Goal: Task Accomplishment & Management: Manage account settings

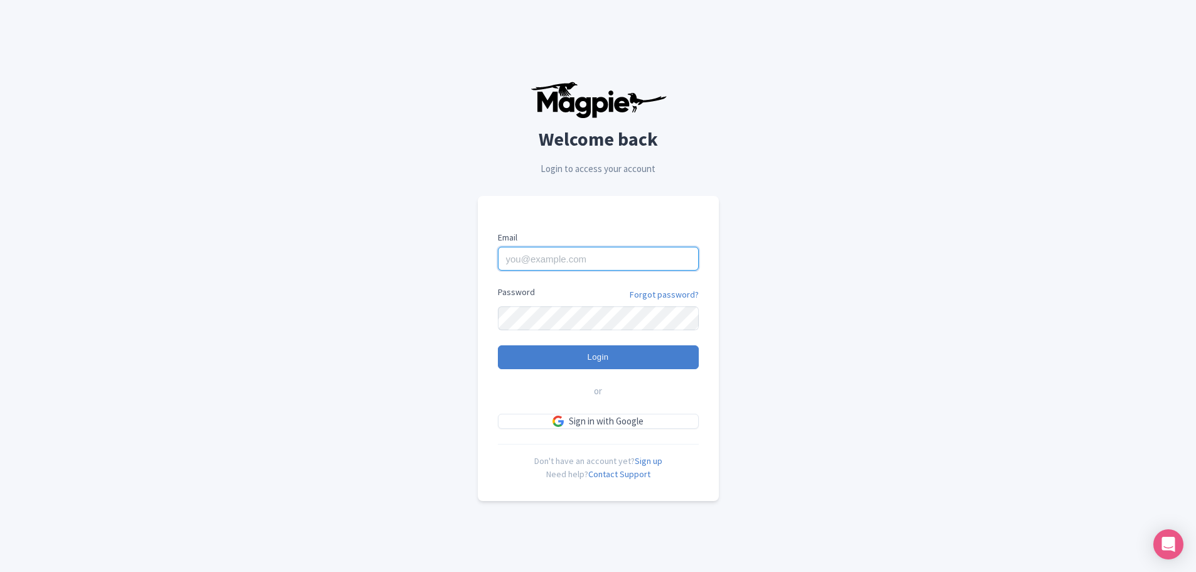
type input "[EMAIL_ADDRESS][DOMAIN_NAME]"
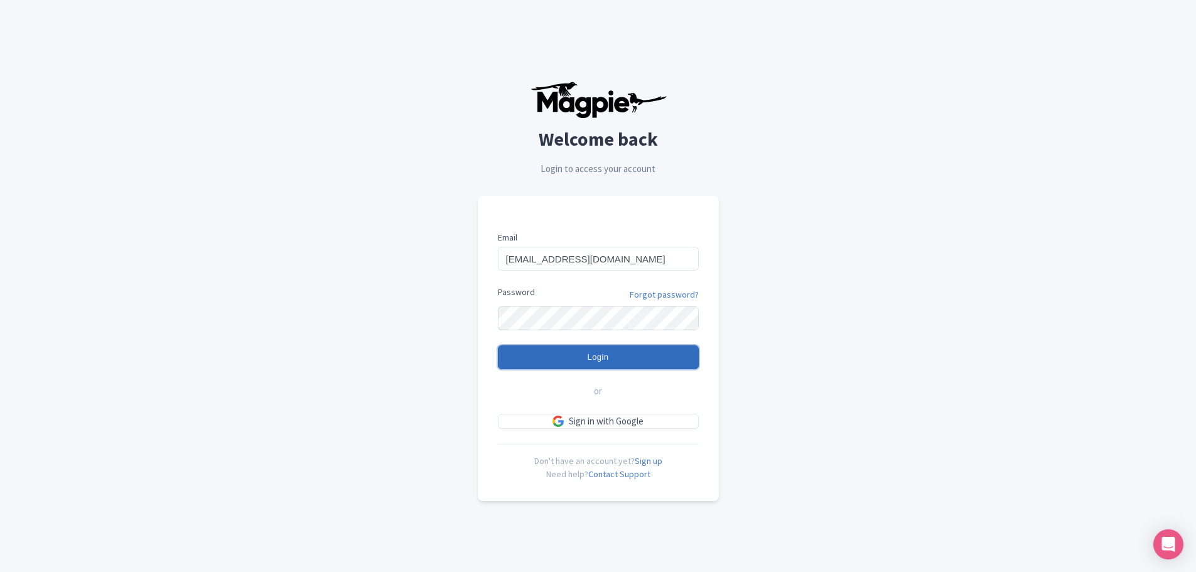
click at [612, 357] on input "Login" at bounding box center [598, 357] width 201 height 24
type input "Logging in..."
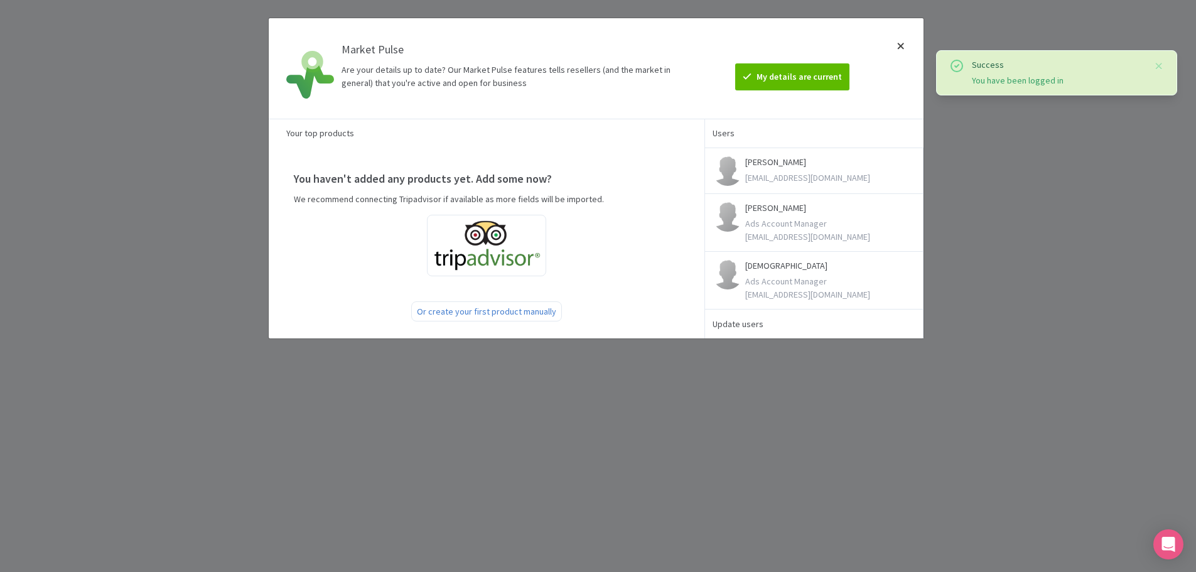
click at [902, 49] on div at bounding box center [901, 68] width 30 height 80
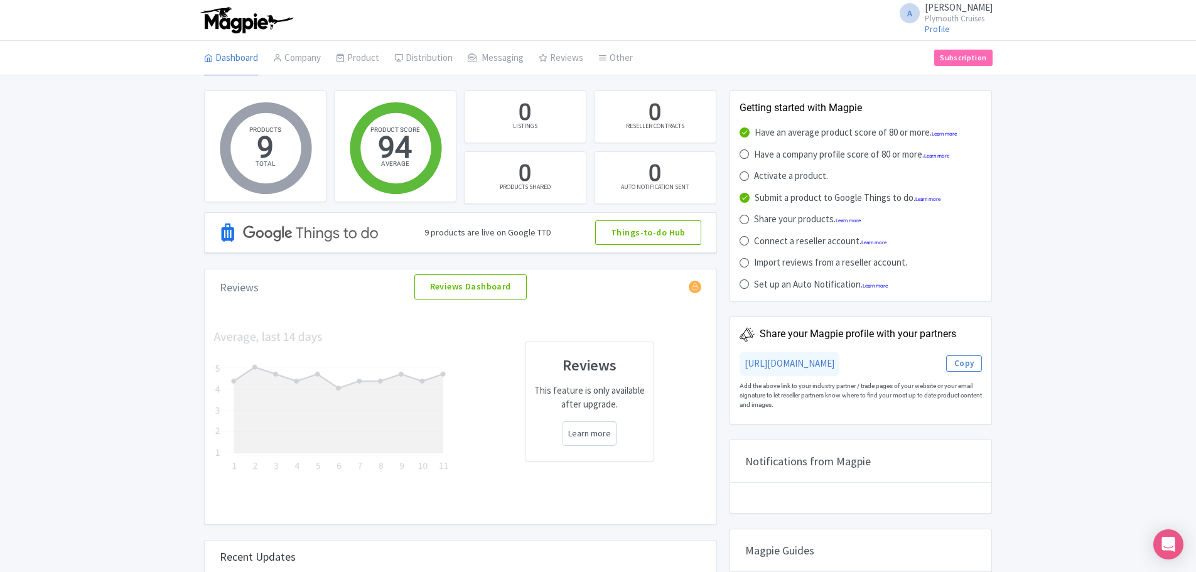
click at [949, 13] on span "[PERSON_NAME]" at bounding box center [959, 7] width 68 height 12
click at [914, 71] on link "Settings" at bounding box center [932, 79] width 119 height 19
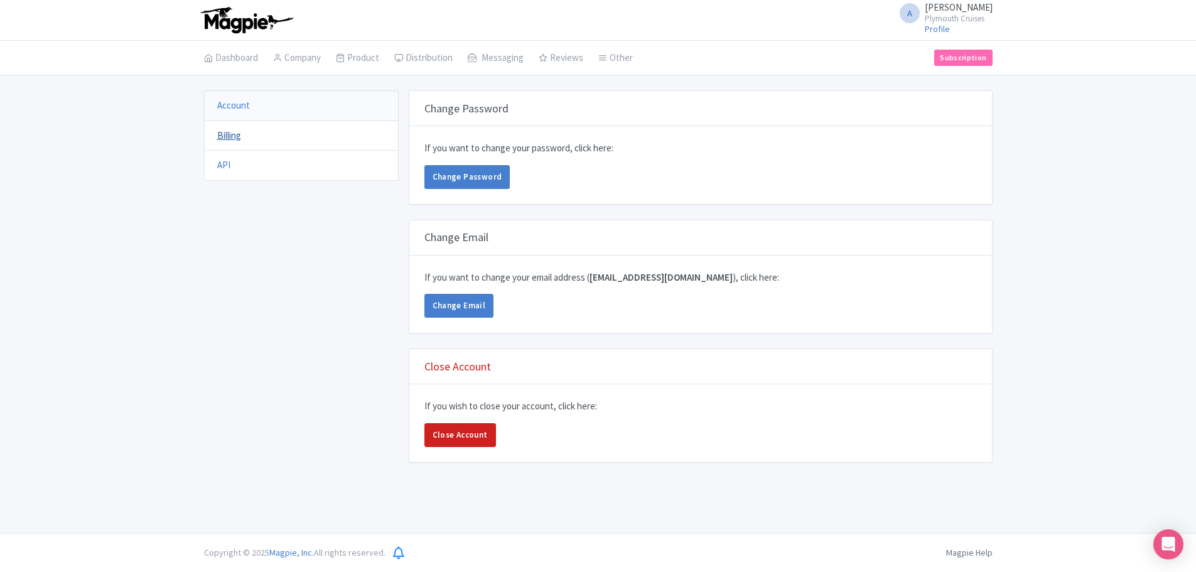
click at [229, 133] on link "Billing" at bounding box center [229, 135] width 24 height 12
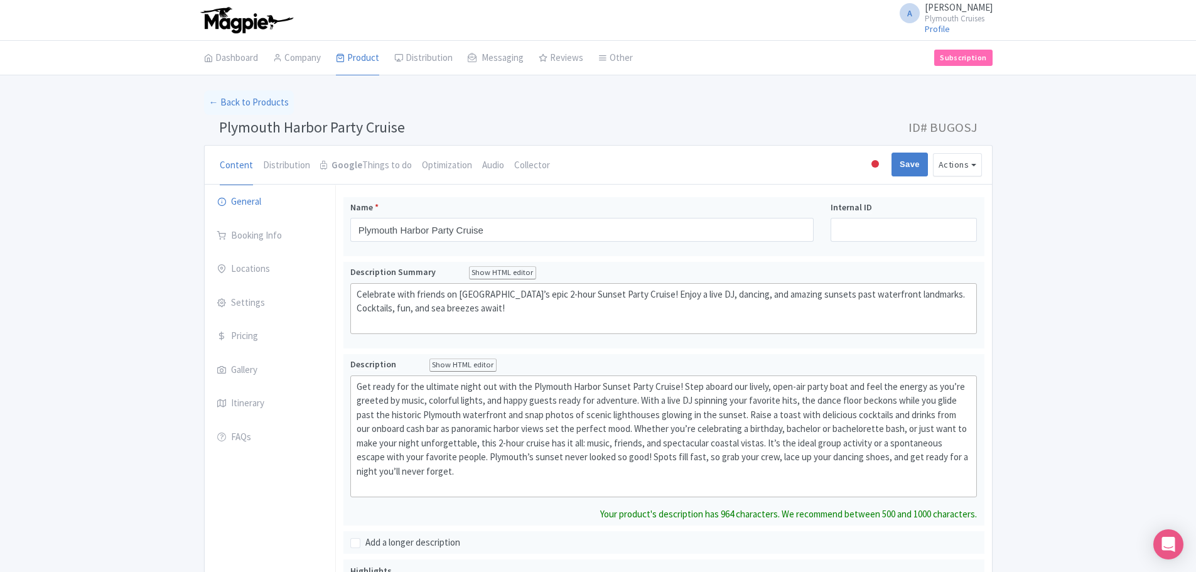
click at [878, 166] on div at bounding box center [875, 164] width 13 height 19
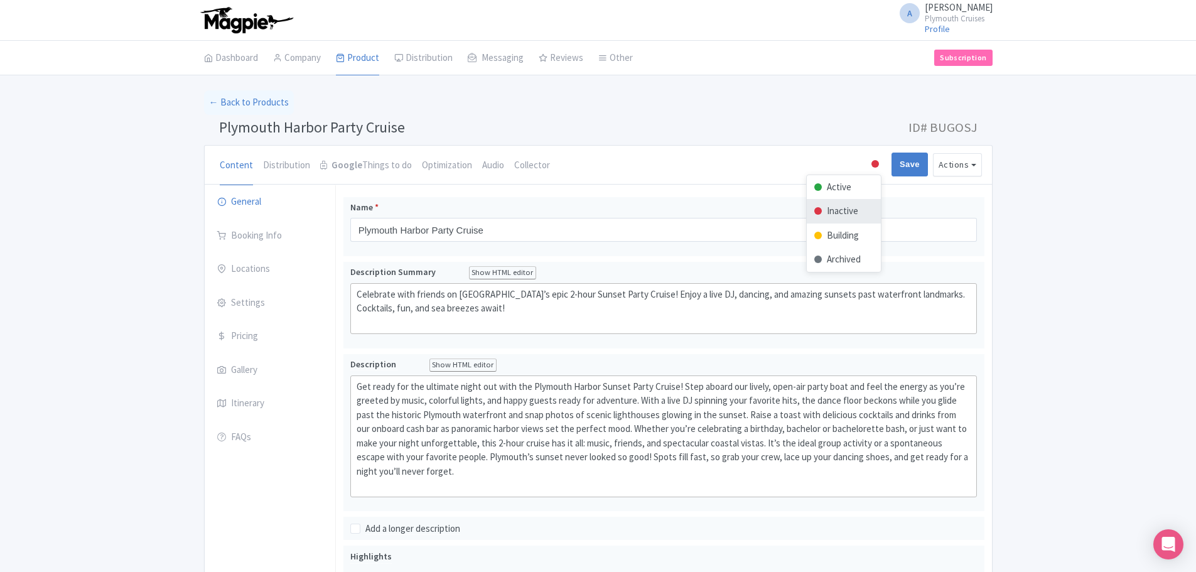
click at [878, 166] on div at bounding box center [875, 164] width 13 height 19
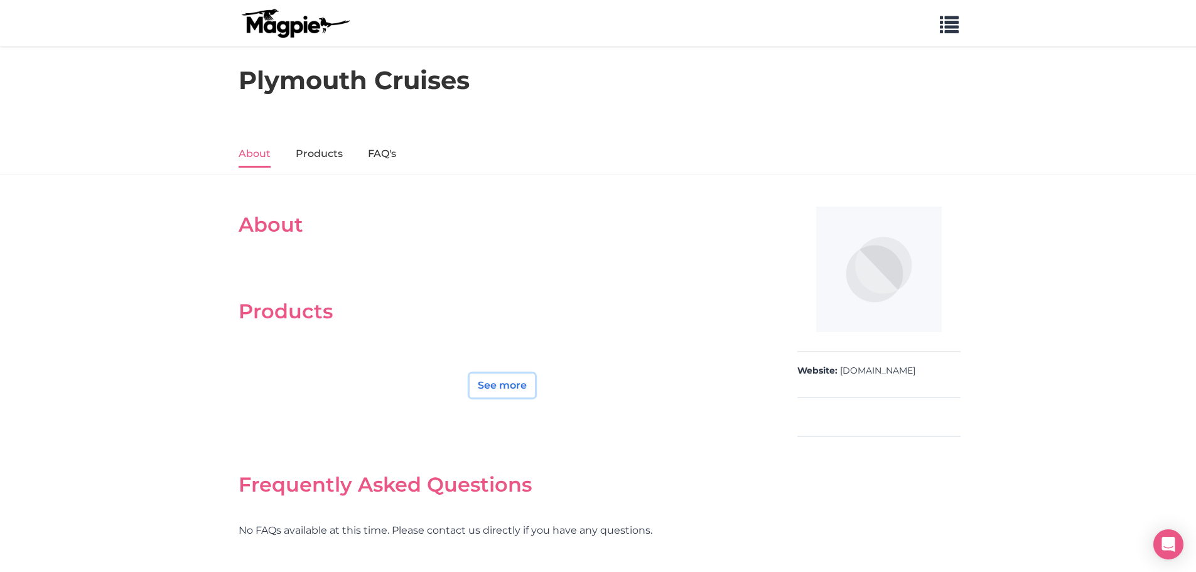
click at [486, 387] on link "See more" at bounding box center [502, 386] width 65 height 24
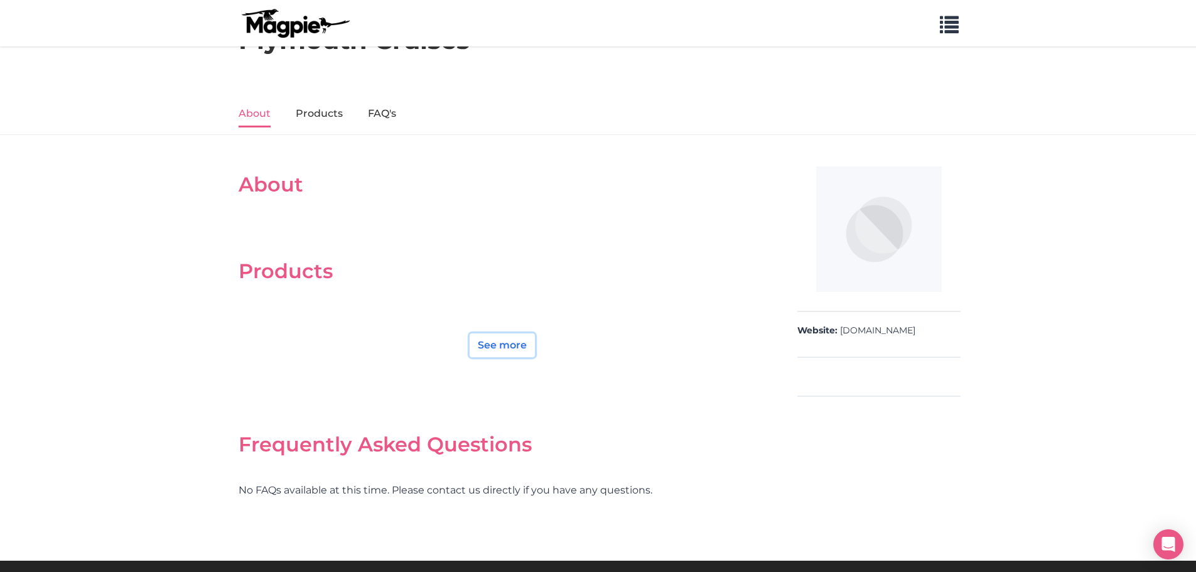
scroll to position [82, 0]
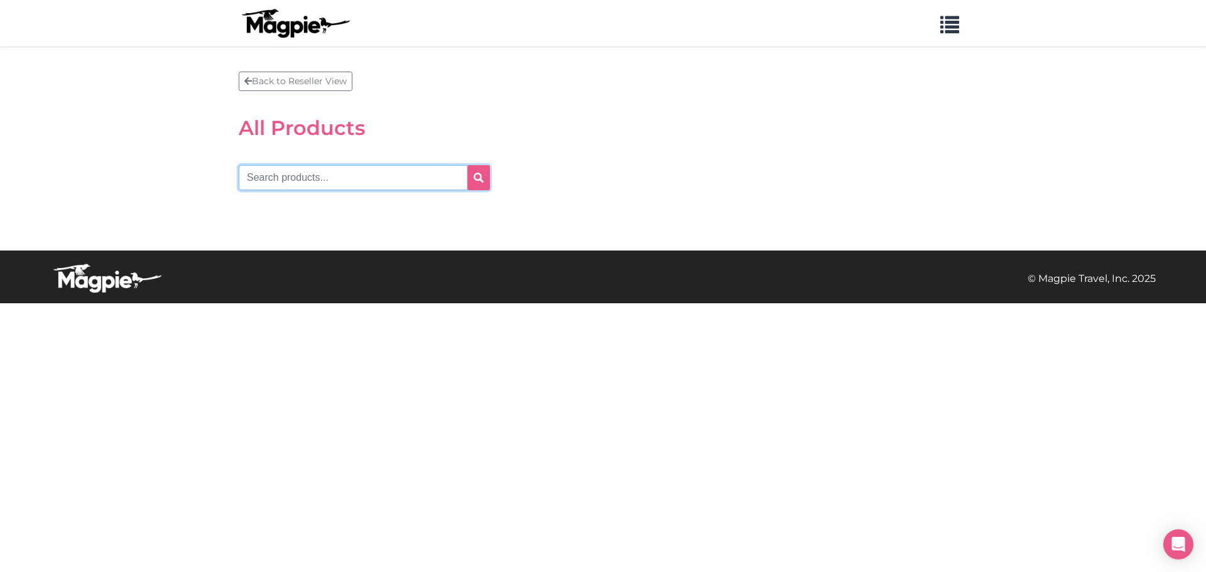
click at [414, 172] on input "text" at bounding box center [364, 177] width 251 height 25
click at [643, 251] on section "Back to Reseller View All Products" at bounding box center [603, 148] width 1206 height 204
